Goal: Information Seeking & Learning: Learn about a topic

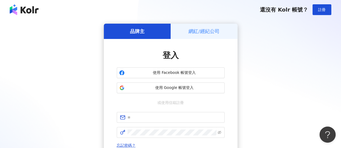
click at [199, 28] on h5 "網紅/經紀公司" at bounding box center [203, 31] width 31 height 7
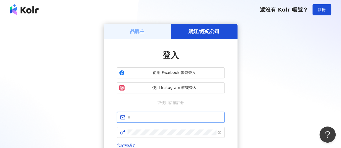
click at [165, 115] on input "text" at bounding box center [174, 118] width 94 height 6
type input "**********"
click at [169, 129] on span at bounding box center [171, 132] width 108 height 11
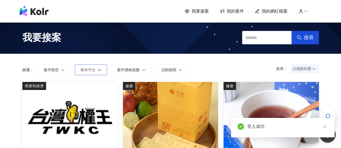
click at [97, 71] on button "發布平台" at bounding box center [91, 70] width 32 height 11
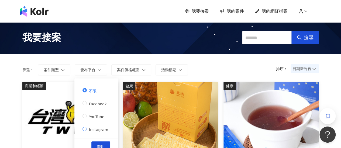
click at [94, 128] on span "Instagram" at bounding box center [98, 130] width 23 height 4
click at [104, 145] on button "套用" at bounding box center [100, 147] width 19 height 11
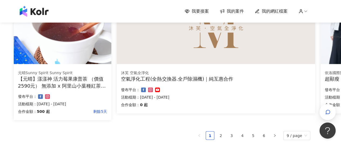
scroll to position [377, 8]
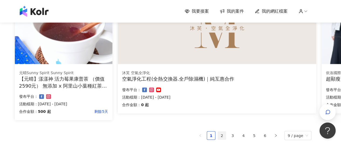
click at [222, 133] on link "2" at bounding box center [222, 136] width 8 height 8
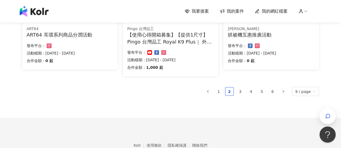
scroll to position [422, 0]
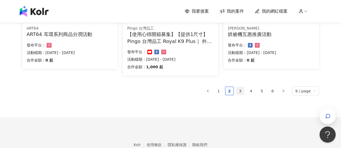
click at [240, 93] on link "3" at bounding box center [240, 91] width 8 height 8
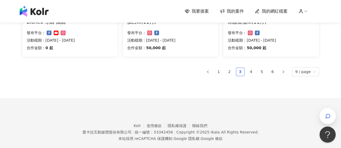
scroll to position [443, 0]
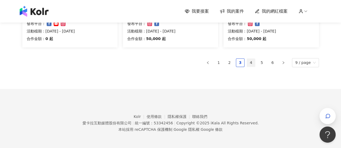
click at [251, 64] on link "4" at bounding box center [251, 63] width 8 height 8
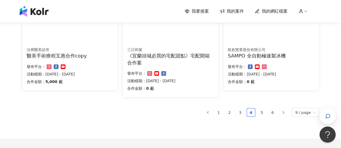
scroll to position [450, 0]
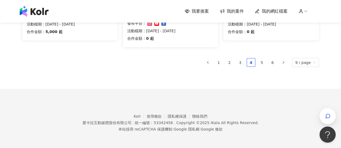
click at [259, 63] on ul "1 2 3 4 5 6 9 / page" at bounding box center [170, 62] width 296 height 9
click at [260, 64] on link "5" at bounding box center [261, 62] width 8 height 8
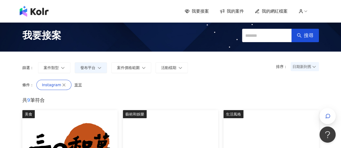
scroll to position [2, 0]
